Goal: Task Accomplishment & Management: Complete application form

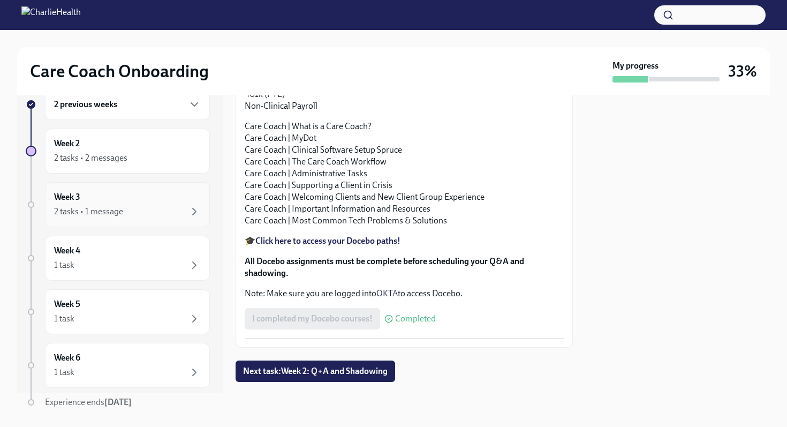
scroll to position [9, 0]
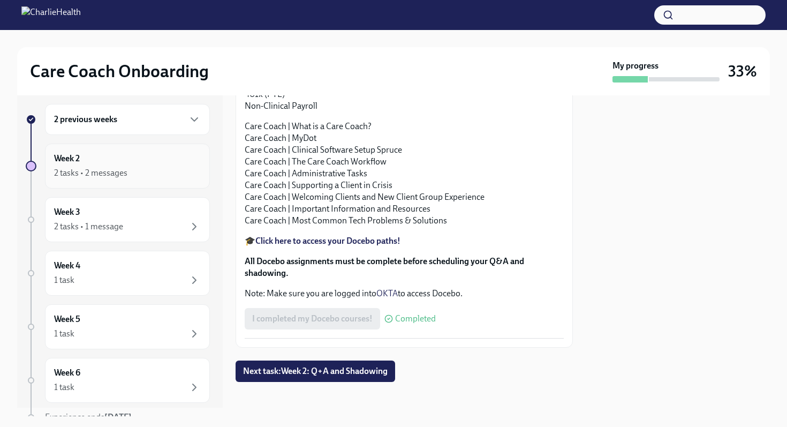
click at [122, 168] on div "2 tasks • 2 messages" at bounding box center [90, 173] width 73 height 12
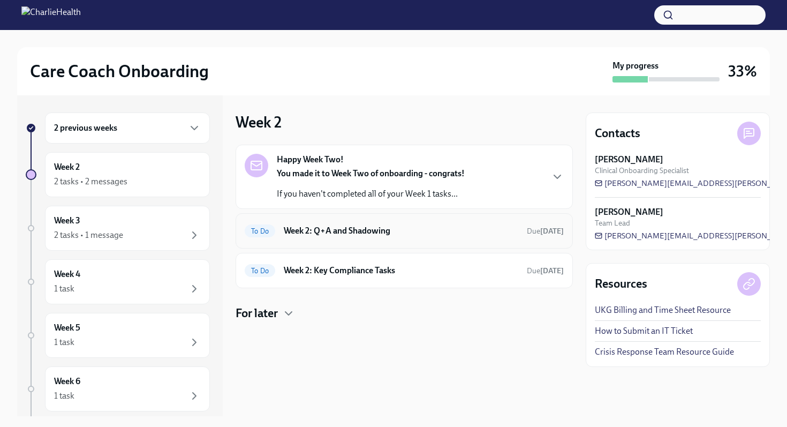
click at [325, 227] on h6 "Week 2: Q+A and Shadowing" at bounding box center [401, 231] width 235 height 12
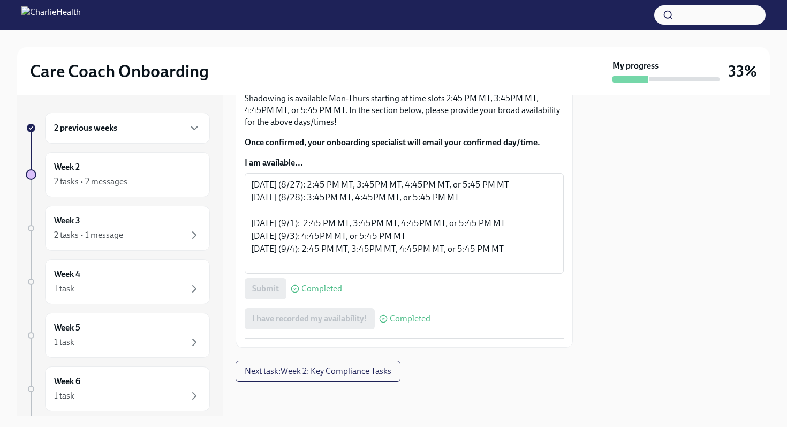
scroll to position [730, 0]
click at [302, 369] on button "Next task : Week 2: Key Compliance Tasks" at bounding box center [318, 370] width 165 height 21
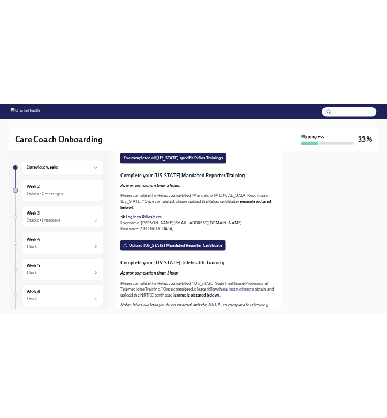
scroll to position [987, 0]
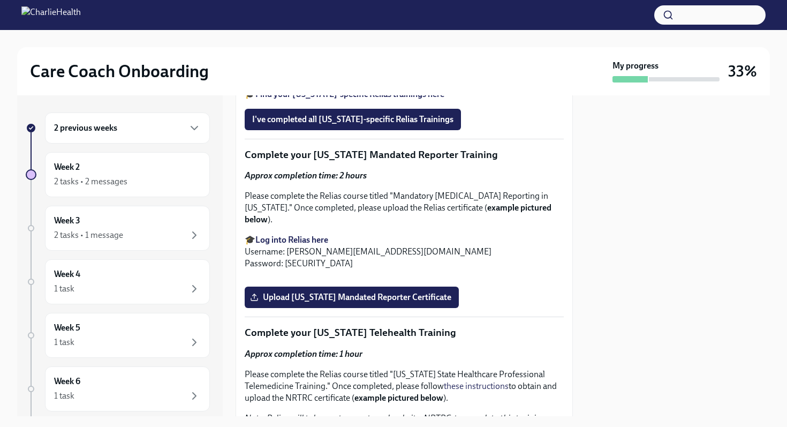
click at [314, 49] on strong "Find your main Relias trainings here" at bounding box center [321, 44] width 132 height 10
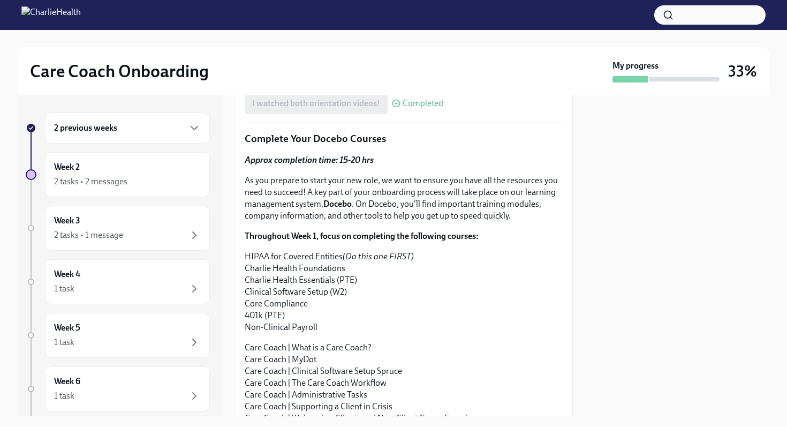
scroll to position [1183, 0]
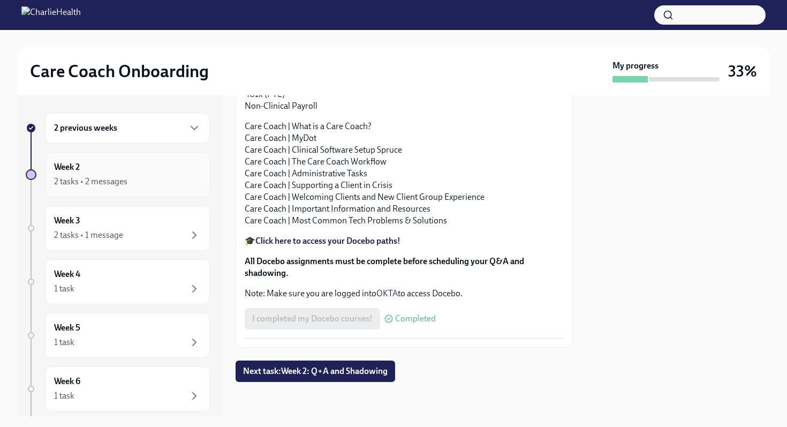
click at [89, 184] on div "2 tasks • 2 messages" at bounding box center [90, 182] width 73 height 12
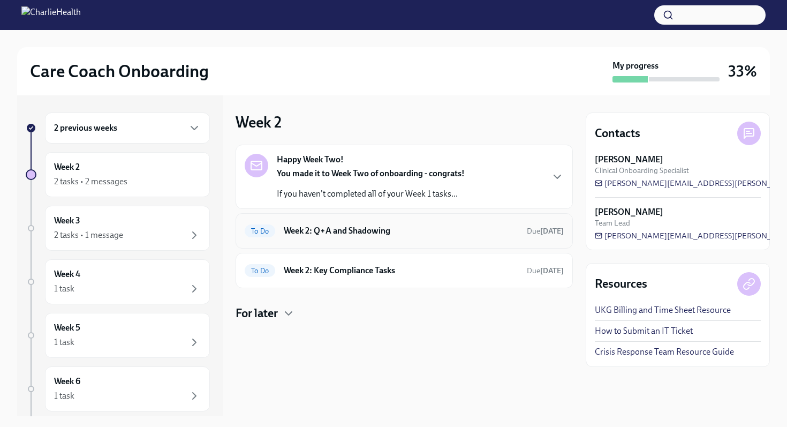
click at [328, 235] on h6 "Week 2: Q+A and Shadowing" at bounding box center [401, 231] width 235 height 12
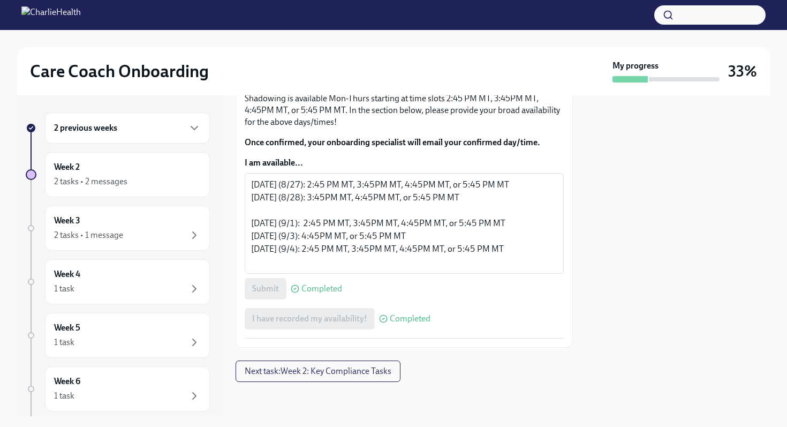
scroll to position [736, 0]
click at [314, 365] on button "Next task : Week 2: Key Compliance Tasks" at bounding box center [318, 370] width 165 height 21
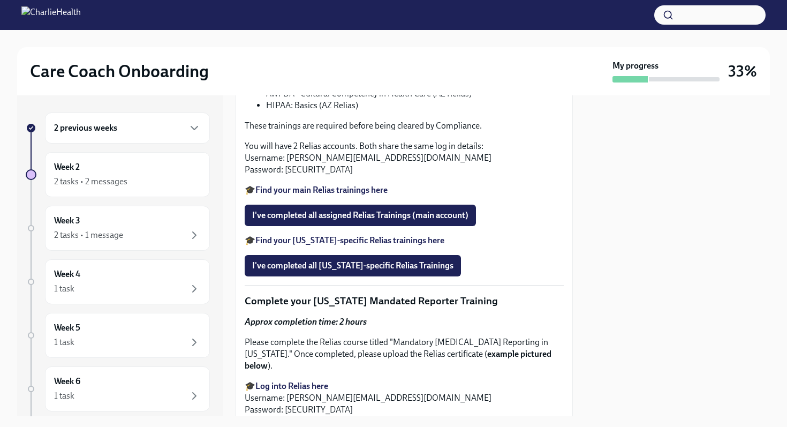
scroll to position [895, 0]
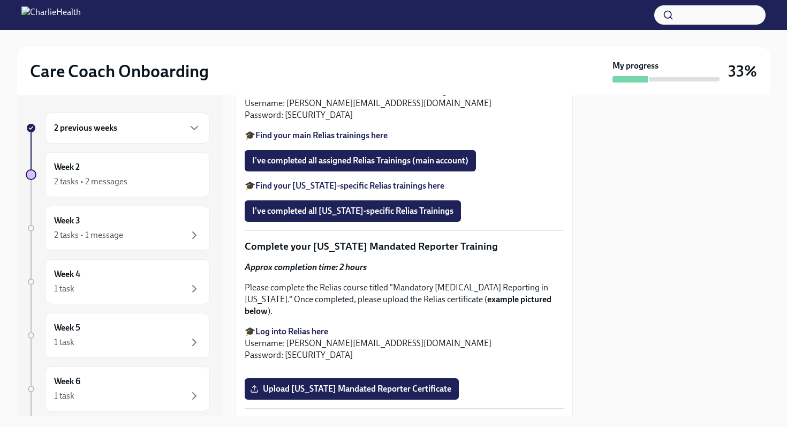
click at [319, 140] on strong "Find your main Relias trainings here" at bounding box center [321, 135] width 132 height 10
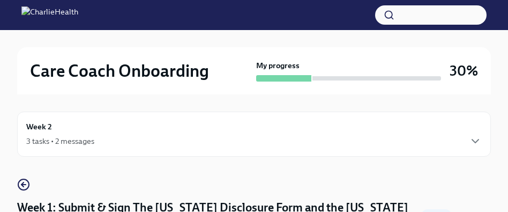
click at [69, 152] on div "Week 2 3 tasks • 2 messages" at bounding box center [253, 133] width 473 height 45
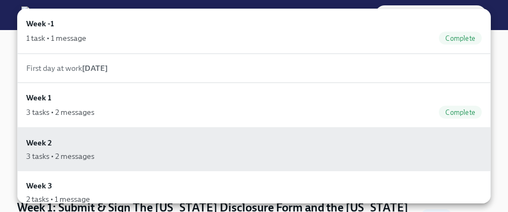
click at [495, 46] on div at bounding box center [254, 106] width 508 height 212
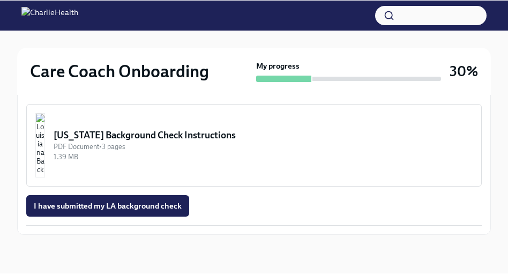
scroll to position [417, 0]
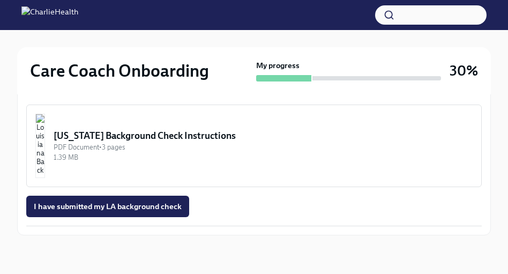
click at [154, 140] on div "Louisiana Background Check Instructions" at bounding box center [263, 135] width 419 height 13
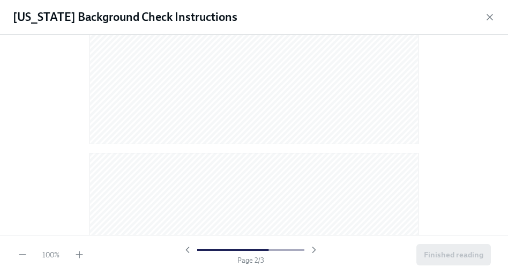
scroll to position [0, 0]
click at [492, 19] on icon "button" at bounding box center [489, 17] width 11 height 11
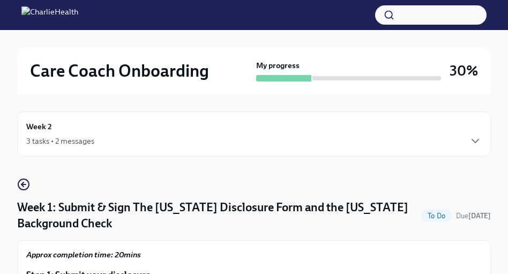
click at [51, 134] on div "3 tasks • 2 messages" at bounding box center [253, 140] width 455 height 13
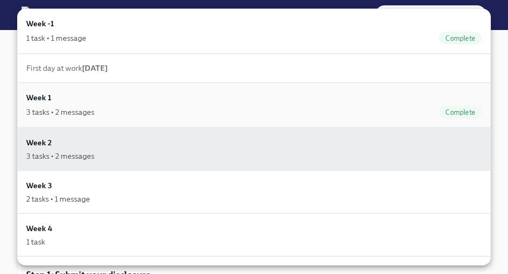
click at [90, 117] on div "3 tasks • 2 messages Complete" at bounding box center [253, 112] width 455 height 13
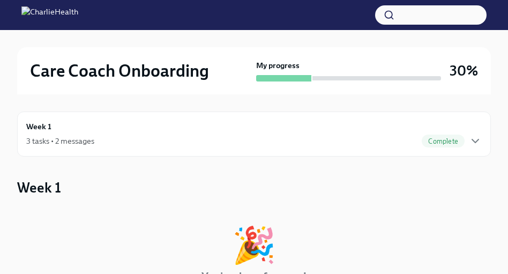
click at [98, 125] on div "Week 1 3 tasks • 2 messages Complete" at bounding box center [253, 134] width 455 height 27
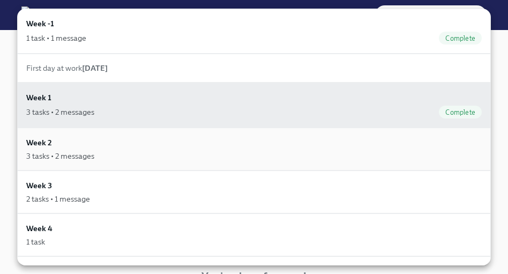
click at [99, 140] on div "Week 2 3 tasks • 2 messages" at bounding box center [253, 149] width 455 height 25
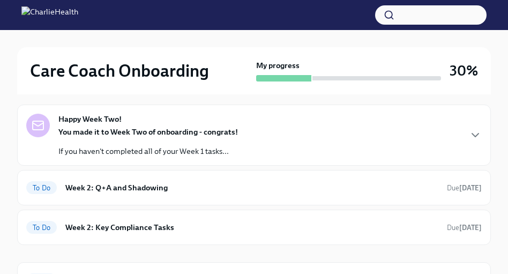
scroll to position [109, 0]
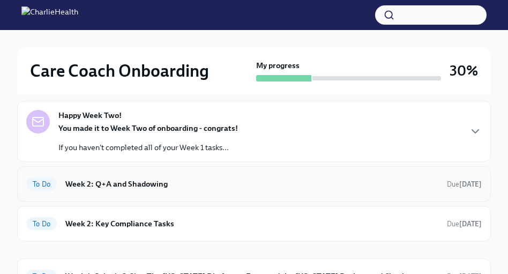
click at [123, 185] on h6 "Week 2: Q+A and Shadowing" at bounding box center [251, 184] width 373 height 12
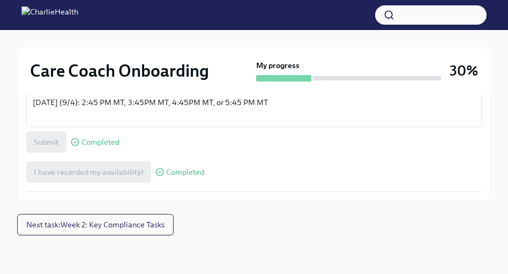
scroll to position [936, 0]
click at [91, 211] on span "Next task : Week 2: Key Compliance Tasks" at bounding box center [95, 224] width 138 height 11
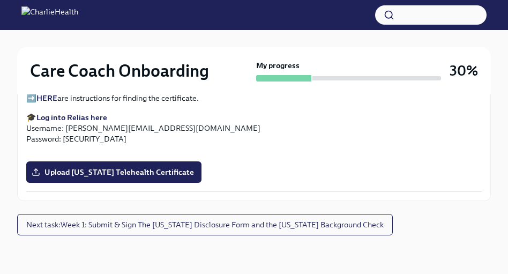
scroll to position [1665, 0]
click at [0, 0] on input "Upload [US_STATE] Mandated Reporter Certificate" at bounding box center [0, 0] width 0 height 0
click at [46, 92] on strong "HERE" at bounding box center [46, 87] width 21 height 10
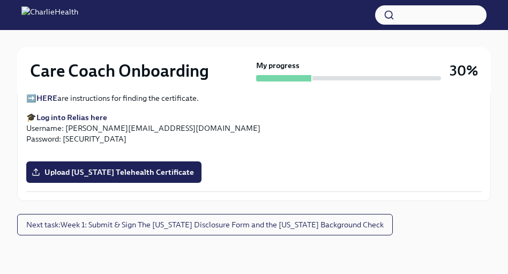
click at [51, 92] on strong "HERE" at bounding box center [46, 87] width 21 height 10
click at [119, 170] on span "Upload [US_STATE] Telehealth Certificate" at bounding box center [114, 172] width 160 height 11
click at [0, 0] on input "Upload [US_STATE] Telehealth Certificate" at bounding box center [0, 0] width 0 height 0
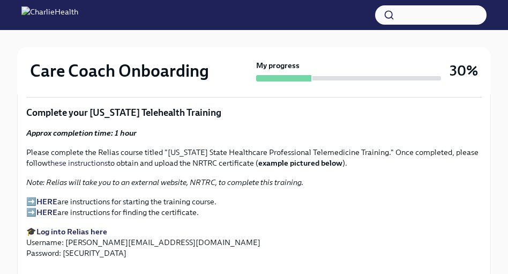
scroll to position [1178, 0]
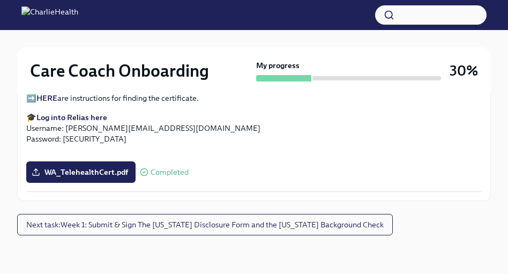
scroll to position [1811, 0]
click at [51, 103] on strong "HERE" at bounding box center [46, 98] width 21 height 10
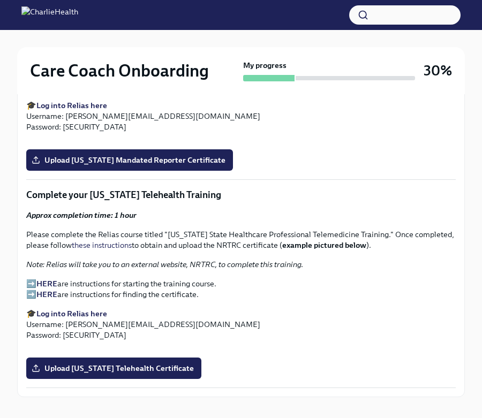
scroll to position [1130, 0]
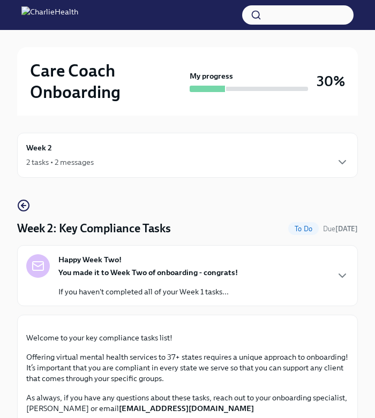
scroll to position [1102, 0]
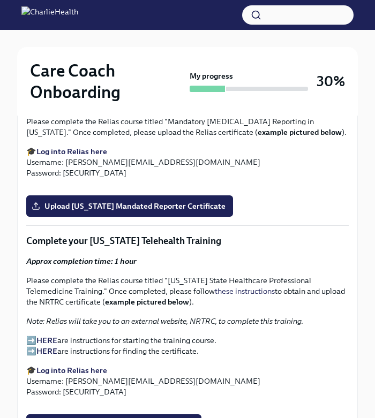
click at [108, 27] on strong "Find your [US_STATE]-specific Relias trainings here" at bounding box center [127, 23] width 183 height 10
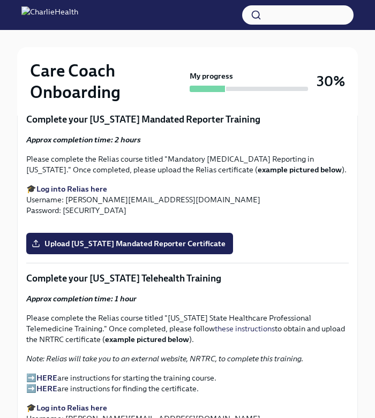
click at [84, 16] on p "🎓 Find your main Relias trainings here" at bounding box center [187, 10] width 322 height 11
click at [84, 16] on strong "Find your main Relias trainings here" at bounding box center [100, 11] width 129 height 10
click at [108, 16] on strong "Find your main Relias trainings here" at bounding box center [100, 11] width 129 height 10
